Goal: Navigation & Orientation: Find specific page/section

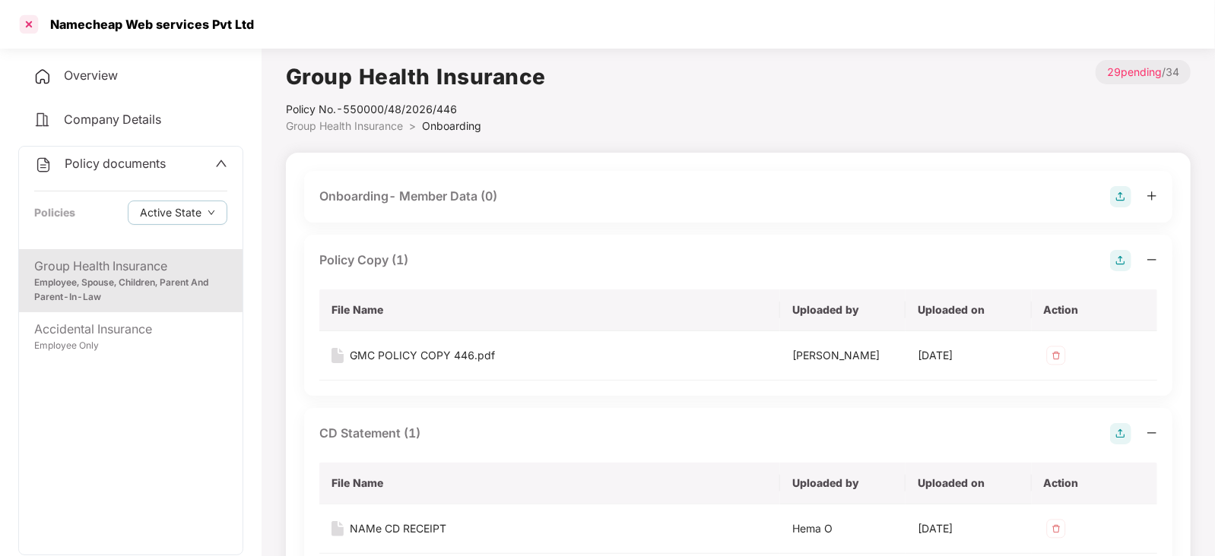
click at [27, 24] on div at bounding box center [29, 24] width 24 height 24
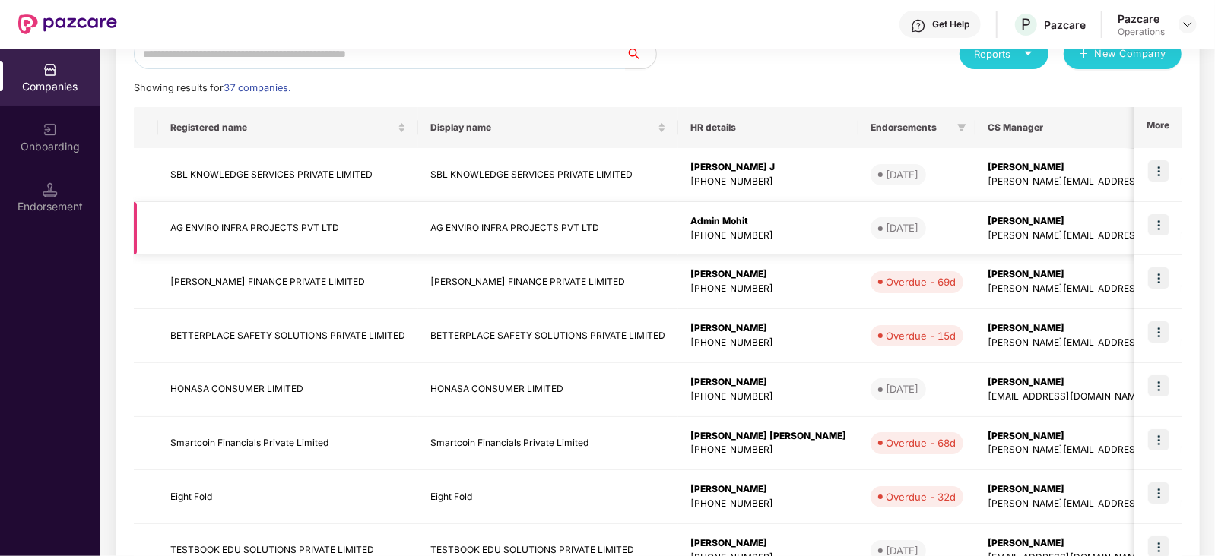
scroll to position [192, 0]
click at [1154, 217] on img at bounding box center [1158, 224] width 21 height 21
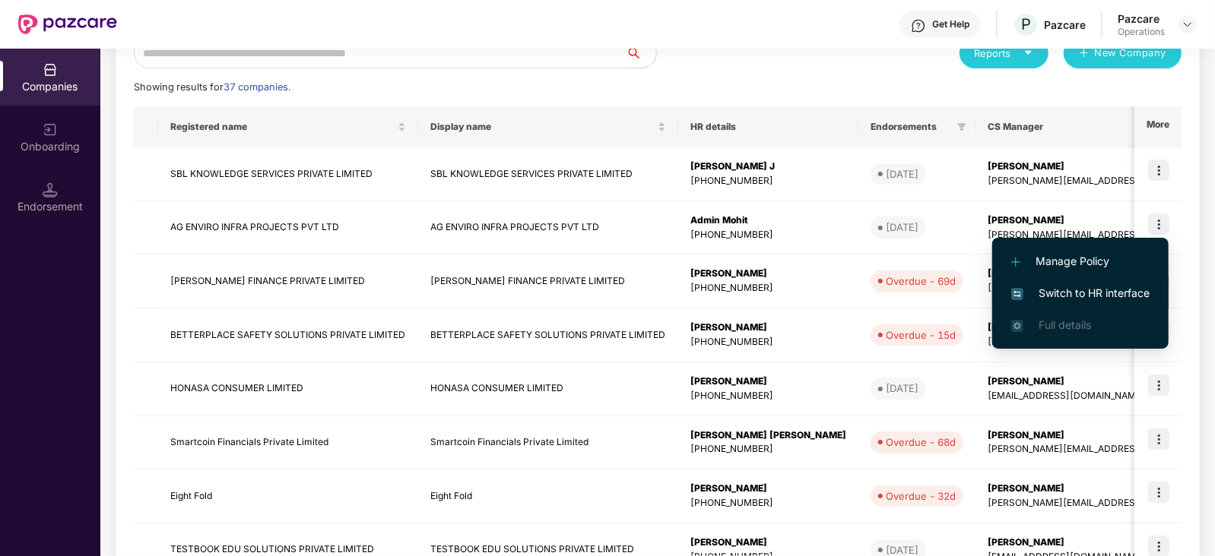
click at [1064, 293] on span "Switch to HR interface" at bounding box center [1080, 293] width 138 height 17
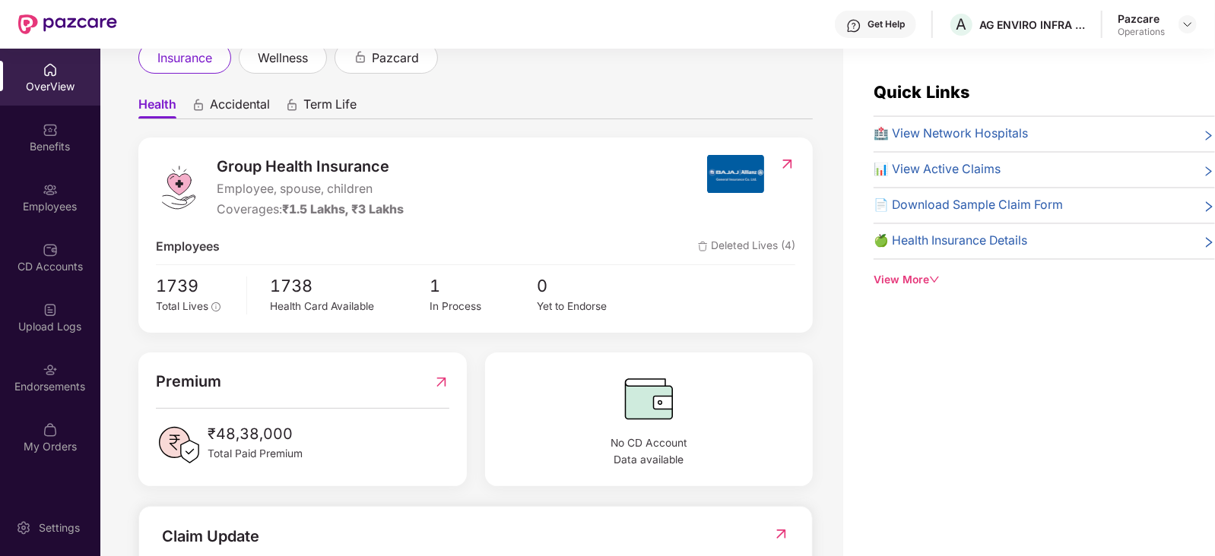
scroll to position [103, 0]
click at [45, 367] on img at bounding box center [50, 370] width 15 height 15
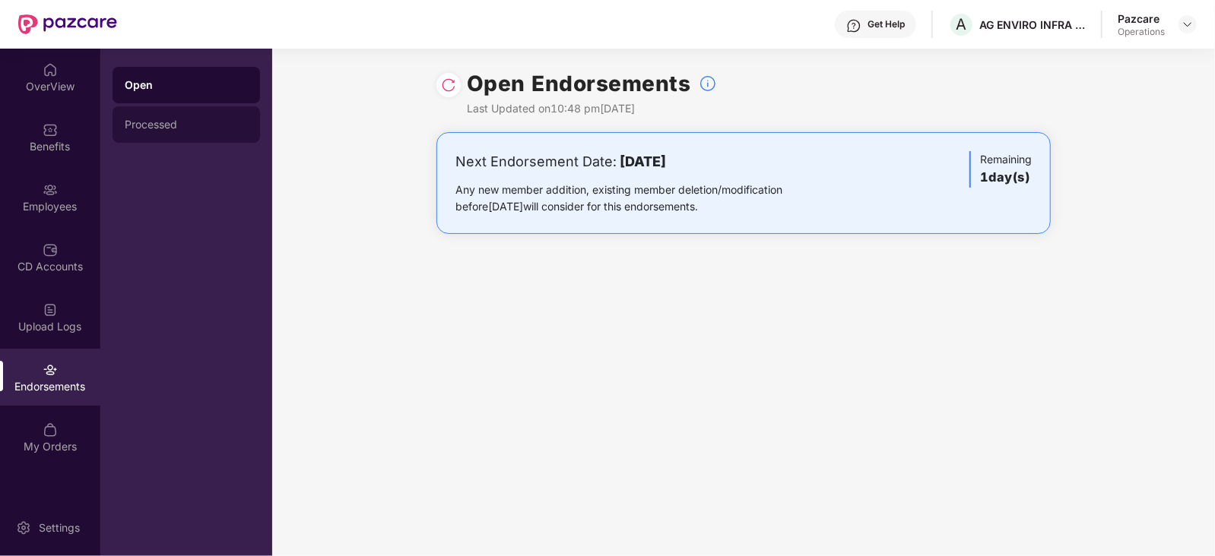
click at [182, 116] on div "Processed" at bounding box center [185, 124] width 147 height 36
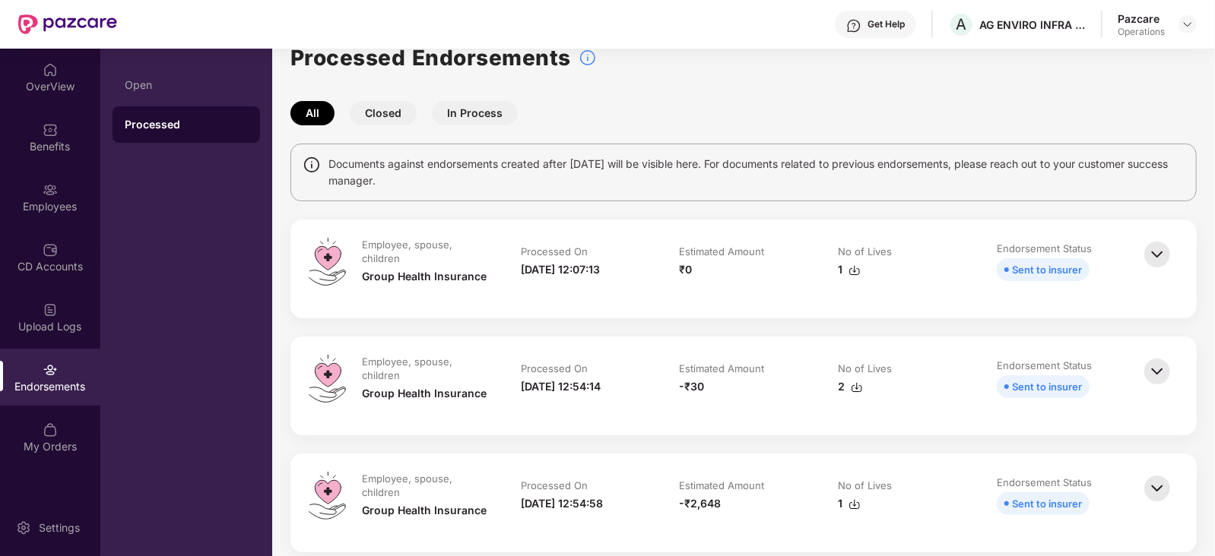
scroll to position [0, 0]
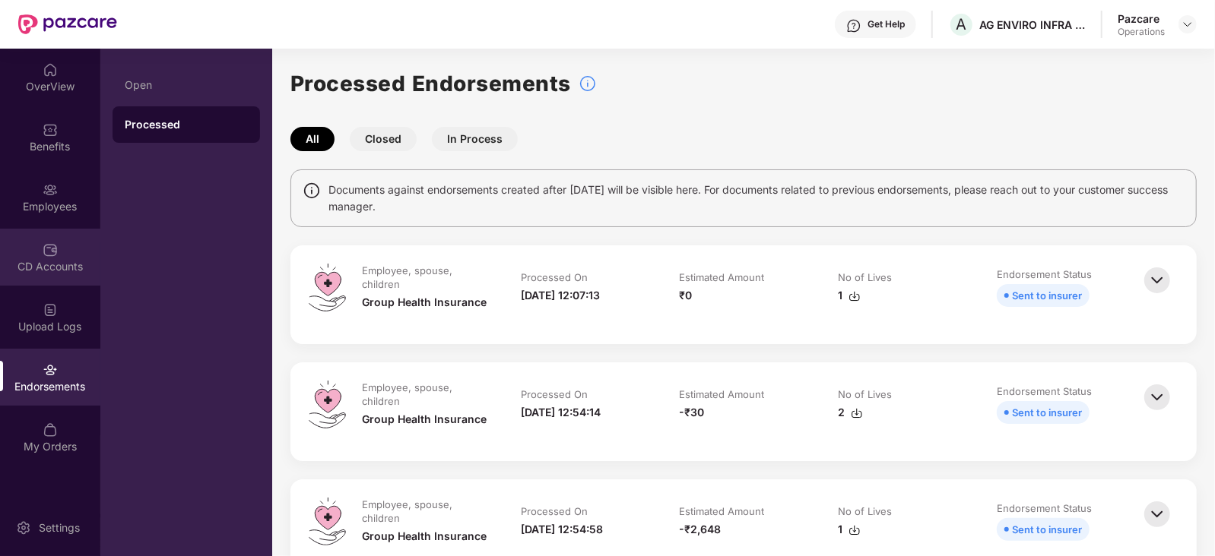
click at [69, 267] on div "CD Accounts" at bounding box center [50, 266] width 100 height 15
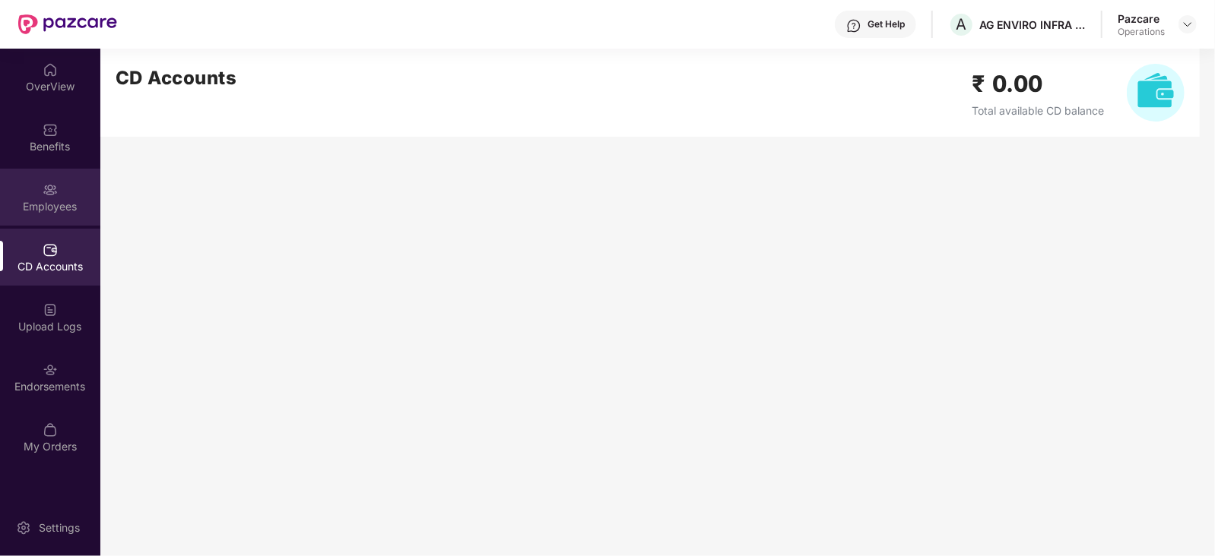
click at [56, 208] on div "Employees" at bounding box center [50, 206] width 100 height 15
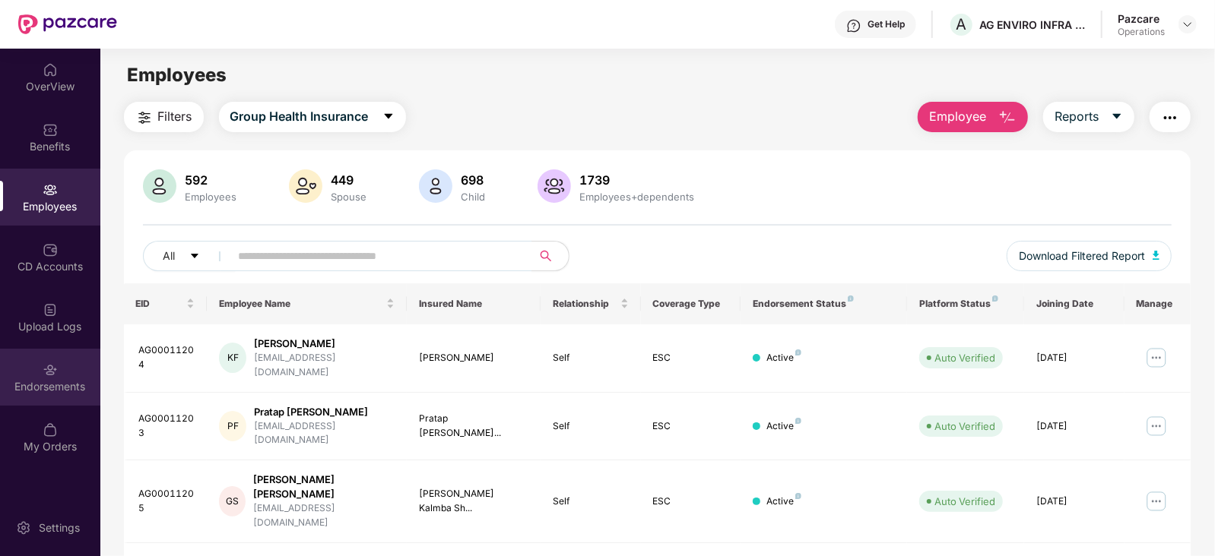
click at [39, 387] on div "Endorsements" at bounding box center [50, 386] width 100 height 15
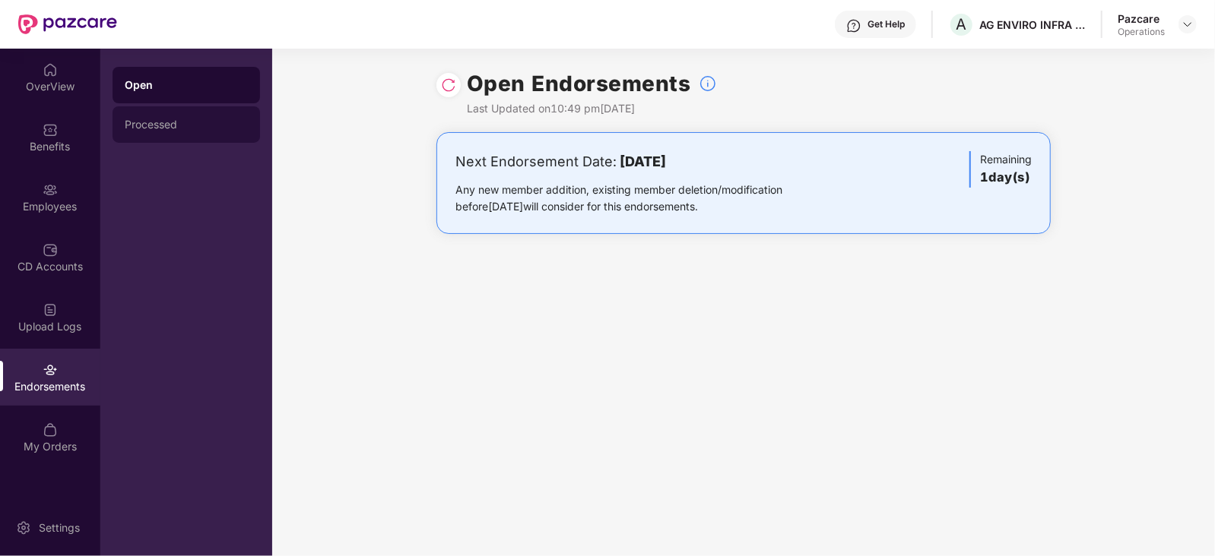
click at [190, 123] on div "Processed" at bounding box center [186, 125] width 123 height 12
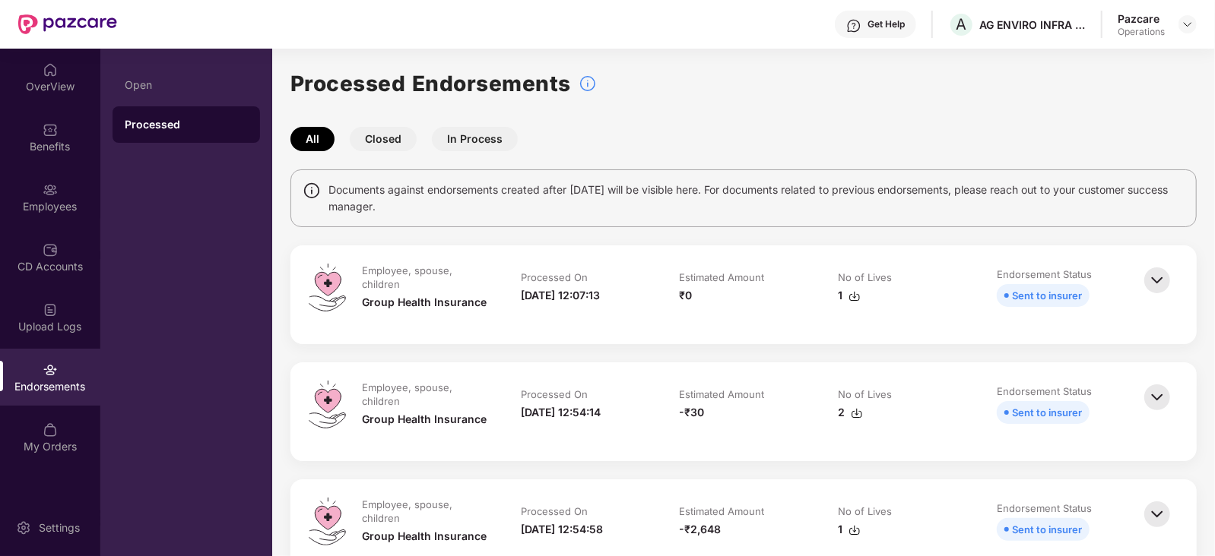
click at [1148, 281] on img at bounding box center [1156, 280] width 33 height 33
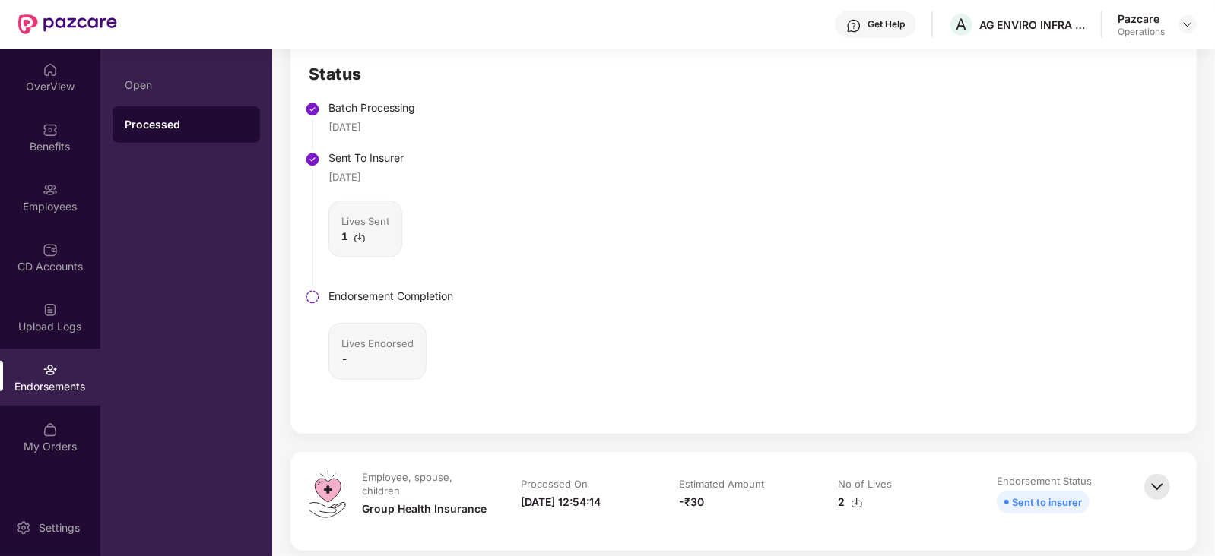
scroll to position [524, 0]
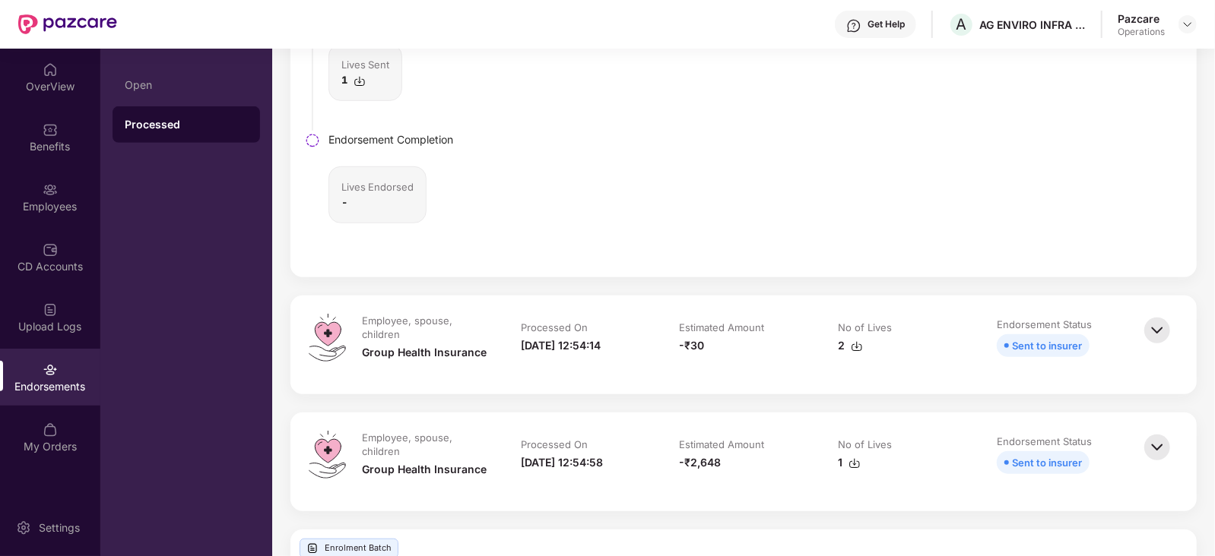
click at [1158, 330] on img at bounding box center [1156, 330] width 33 height 33
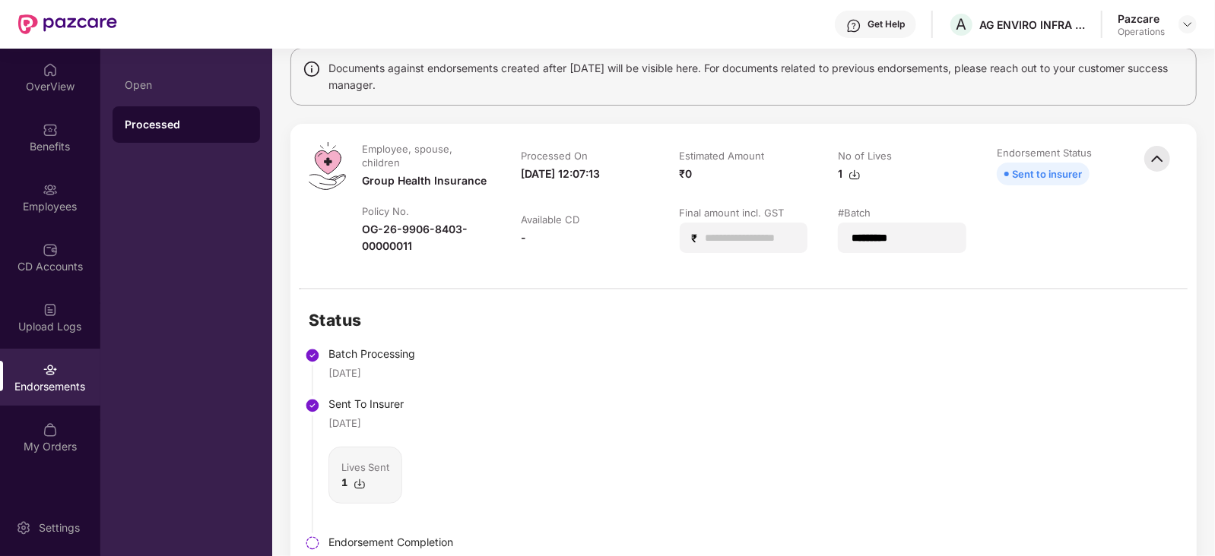
scroll to position [0, 0]
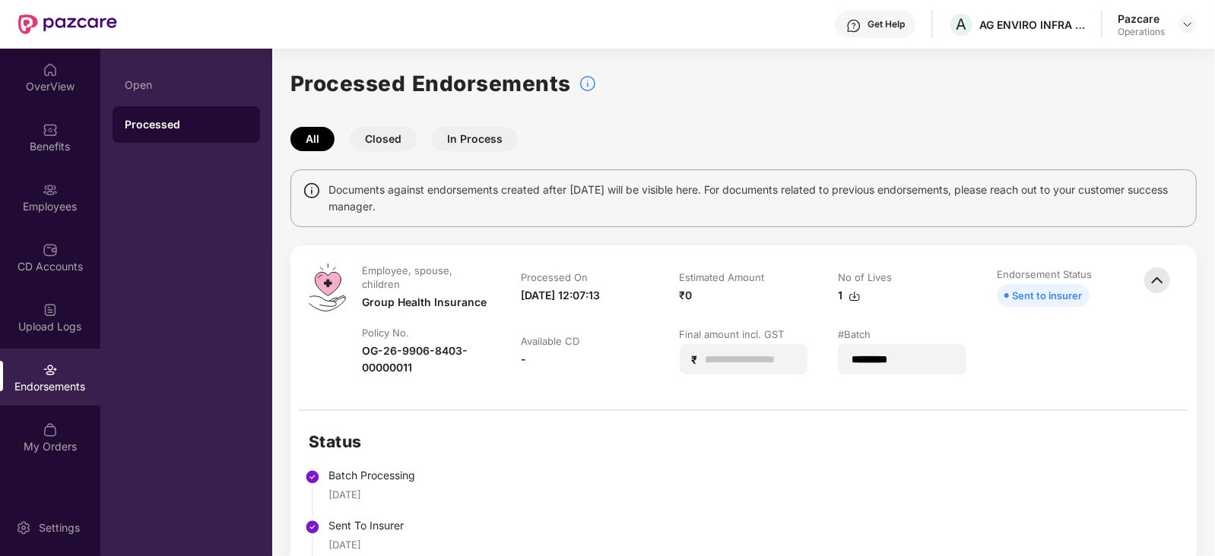
click at [1155, 279] on img at bounding box center [1156, 280] width 33 height 33
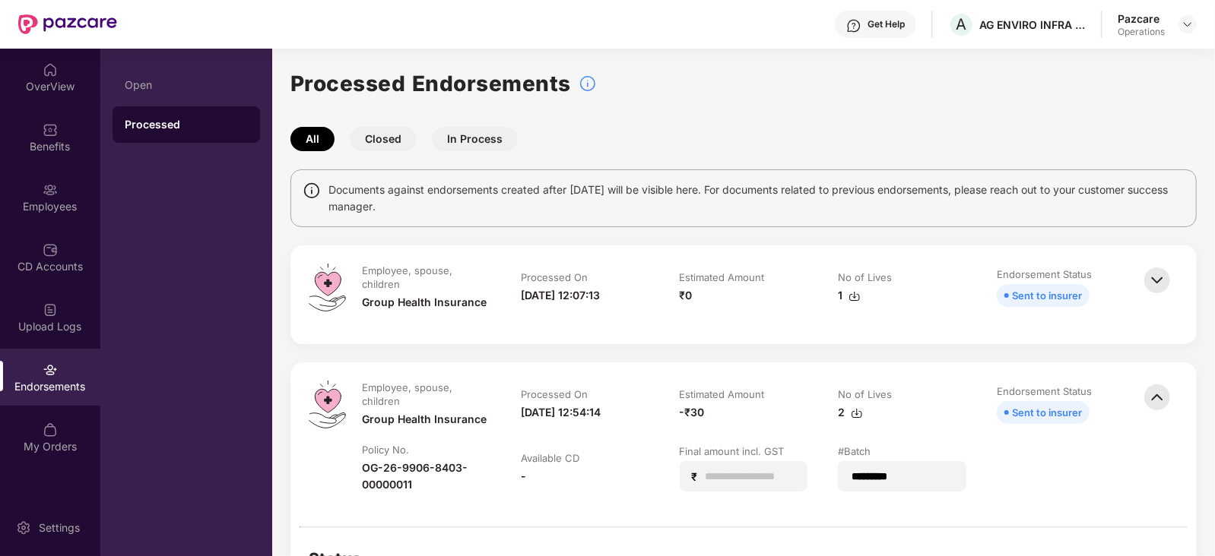
click at [1152, 280] on img at bounding box center [1156, 280] width 33 height 33
